Goal: Find specific page/section: Find specific page/section

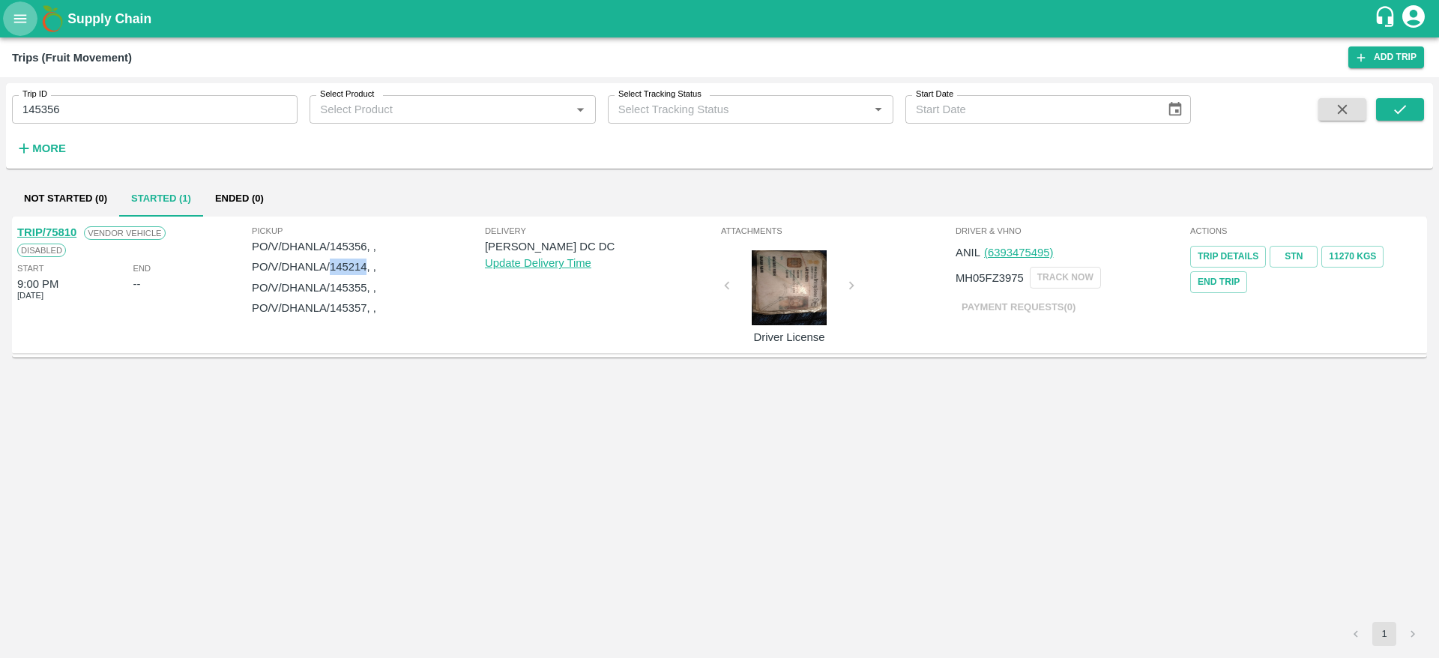
click at [31, 25] on button "open drawer" at bounding box center [20, 18] width 34 height 34
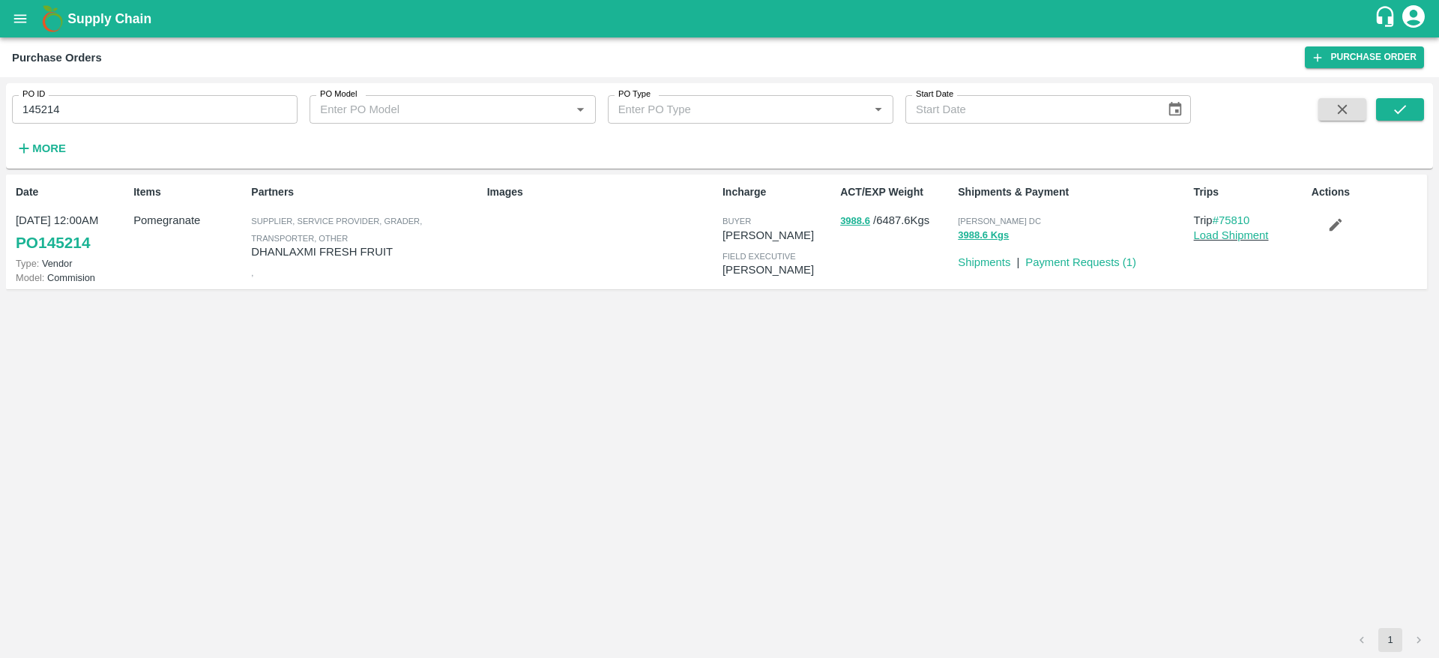
click at [1405, 96] on div "PO ID 145214 PO ID PO Model PO Model   * PO Type PO Type   * Start Date Start D…" at bounding box center [719, 125] width 1427 height 73
drag, startPoint x: 67, startPoint y: 108, endPoint x: 0, endPoint y: 112, distance: 66.9
click at [0, 112] on div "PO ID 145214 PO ID PO Model PO Model   * PO Type PO Type   * Start Date Start D…" at bounding box center [719, 367] width 1439 height 581
paste input "text"
type input "145357"
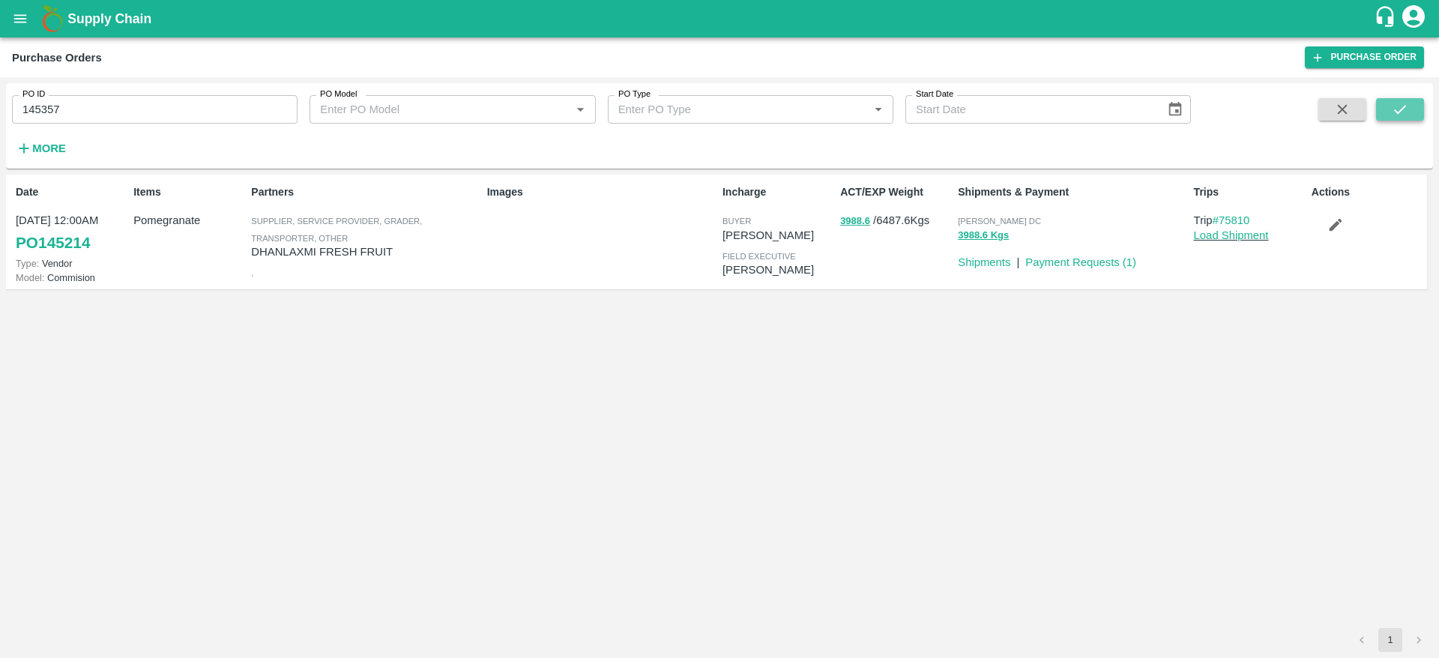
click at [1398, 112] on icon "submit" at bounding box center [1400, 109] width 16 height 16
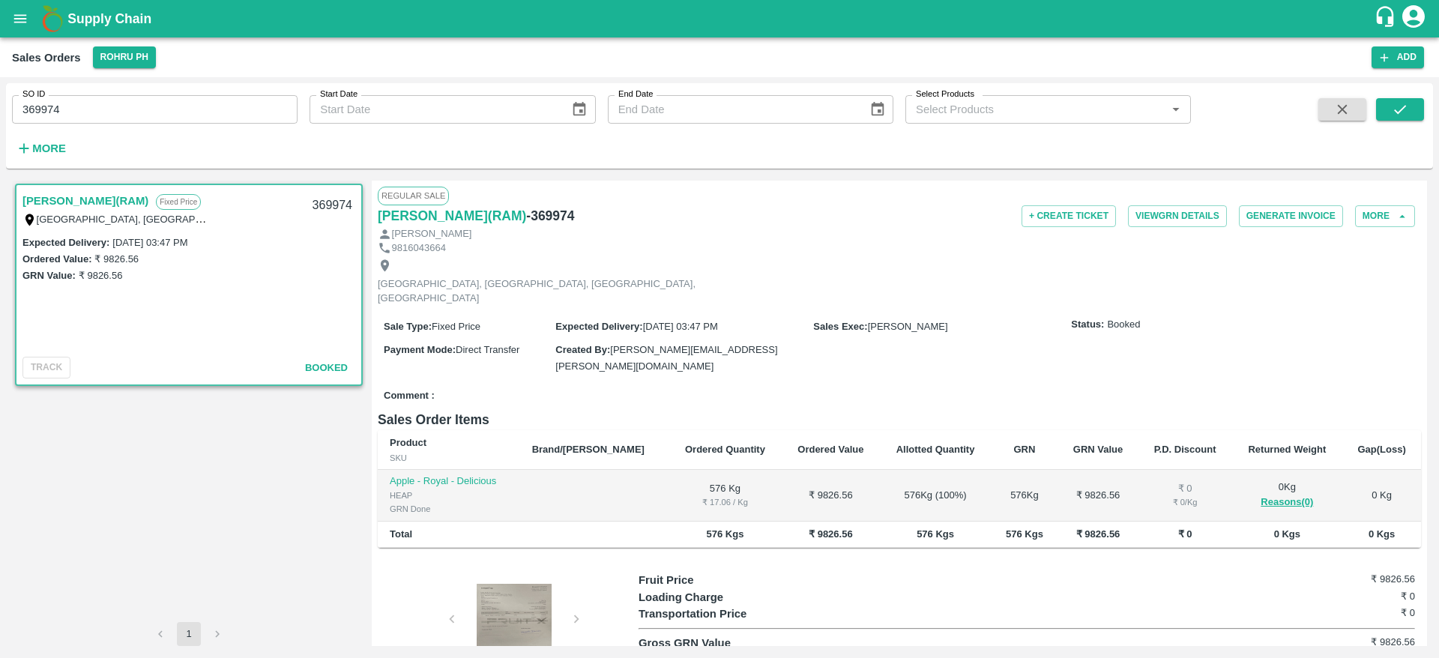
drag, startPoint x: 91, startPoint y: 67, endPoint x: 178, endPoint y: 67, distance: 87.7
click at [178, 67] on div "Sales Orders Rohru PH" at bounding box center [692, 57] width 1360 height 22
